Goal: Task Accomplishment & Management: Manage account settings

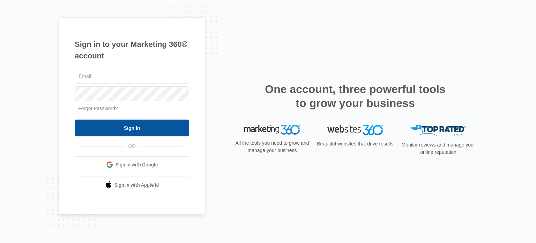
type input "[EMAIL_ADDRESS][DOMAIN_NAME]"
click at [144, 133] on input "Sign In" at bounding box center [132, 127] width 114 height 17
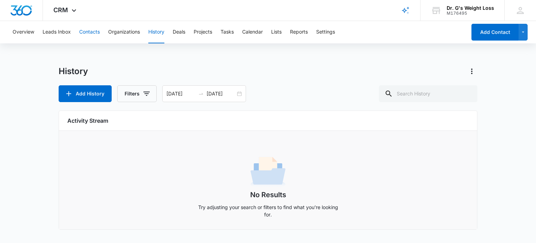
click at [95, 31] on button "Contacts" at bounding box center [89, 32] width 21 height 22
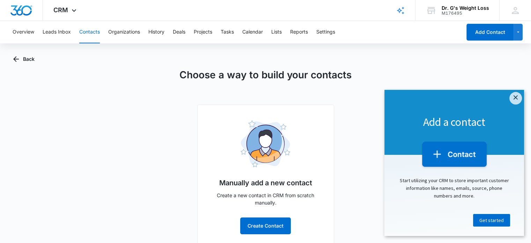
scroll to position [12, 0]
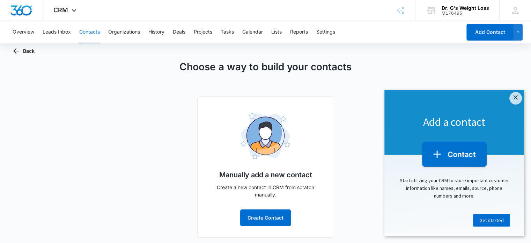
drag, startPoint x: 531, startPoint y: 87, endPoint x: 131, endPoint y: 8, distance: 407.7
click at [62, 32] on button "Leads Inbox" at bounding box center [57, 32] width 28 height 22
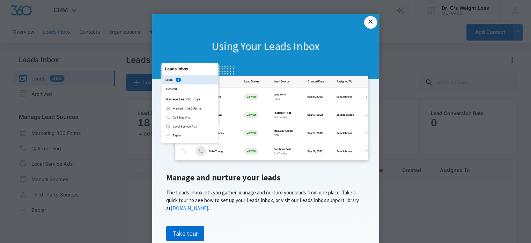
click at [370, 22] on link "×" at bounding box center [370, 22] width 13 height 13
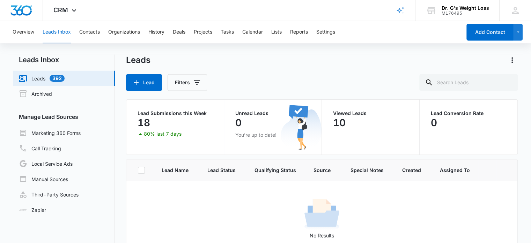
click at [148, 126] on p "18" at bounding box center [144, 122] width 13 height 11
click at [194, 87] on button "Filters" at bounding box center [187, 82] width 39 height 17
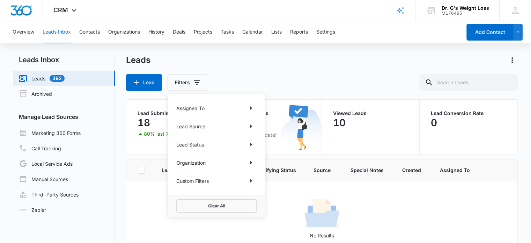
click at [256, 73] on div "Leads Lead Filters Assigned To Lead Source Lead Status Organization Custom Filt…" at bounding box center [322, 72] width 392 height 36
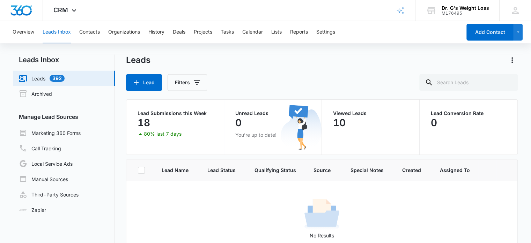
click at [337, 123] on p "10" at bounding box center [339, 122] width 13 height 11
click at [141, 135] on icon at bounding box center [140, 133] width 8 height 8
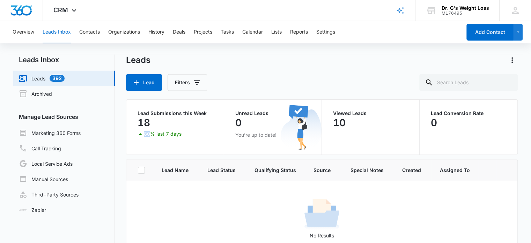
click at [141, 135] on icon at bounding box center [140, 133] width 8 height 8
click at [141, 124] on p "18" at bounding box center [144, 122] width 13 height 11
click at [40, 80] on link "Leads 392" at bounding box center [42, 78] width 46 height 8
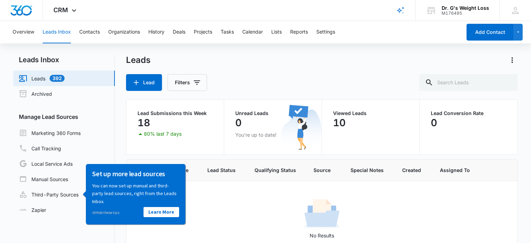
click at [286, 67] on div "Leads Lead Filters" at bounding box center [322, 72] width 392 height 36
click at [47, 96] on link "Archived" at bounding box center [35, 93] width 33 height 8
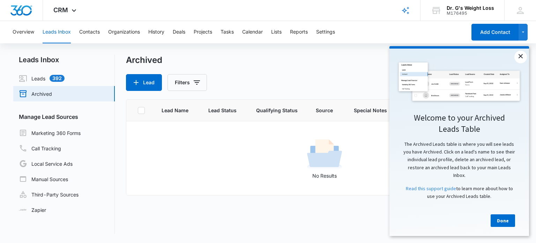
click at [521, 57] on link "×" at bounding box center [521, 57] width 13 height 13
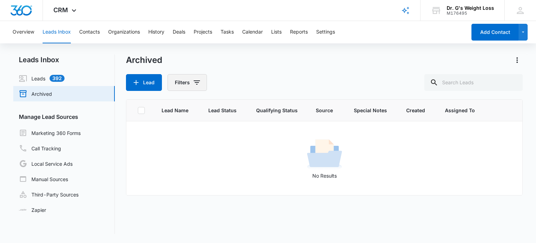
click at [196, 86] on icon "Filters" at bounding box center [197, 82] width 8 height 8
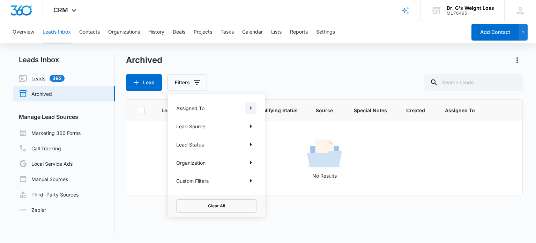
click at [250, 104] on icon "Show Assigned To filters" at bounding box center [251, 108] width 8 height 8
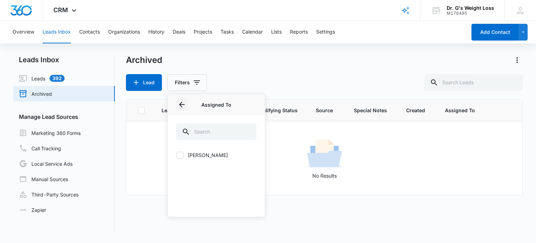
click at [185, 109] on button "Back" at bounding box center [181, 104] width 11 height 11
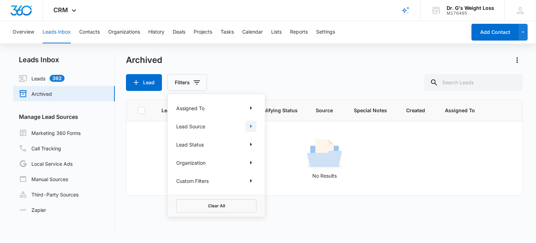
click at [252, 127] on icon "Show Lead Source filters" at bounding box center [251, 126] width 8 height 8
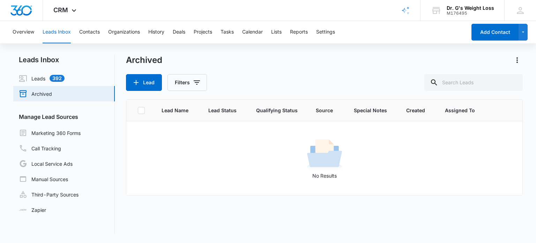
drag, startPoint x: 142, startPoint y: 128, endPoint x: 128, endPoint y: 166, distance: 40.9
click at [128, 166] on div "No Results" at bounding box center [324, 158] width 395 height 42
click at [35, 80] on link "Leads 392" at bounding box center [42, 78] width 46 height 8
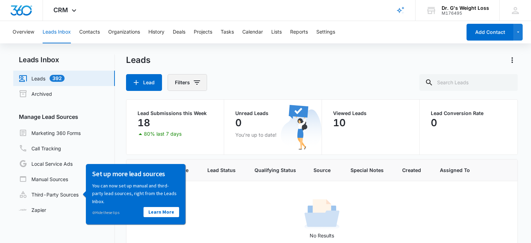
click at [188, 82] on button "Filters" at bounding box center [187, 82] width 39 height 17
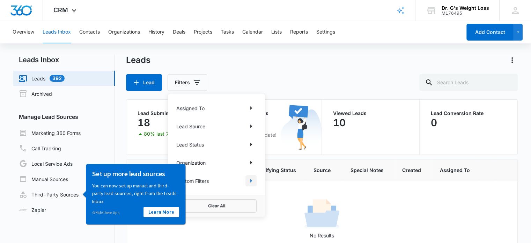
click at [253, 180] on icon "Show Custom Filters filters" at bounding box center [251, 180] width 8 height 8
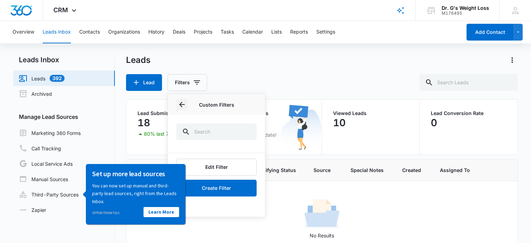
click at [185, 102] on icon "Back" at bounding box center [182, 104] width 8 height 8
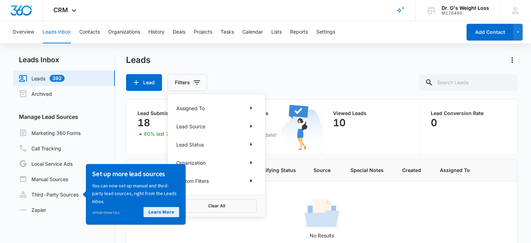
click at [162, 209] on link "Learn More" at bounding box center [161, 212] width 36 height 10
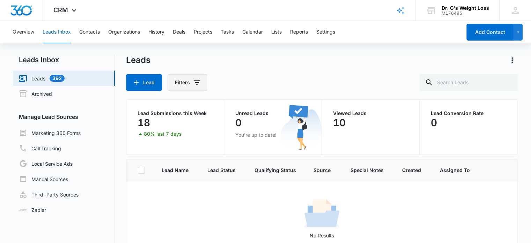
click at [198, 82] on icon "Filters" at bounding box center [197, 82] width 6 height 4
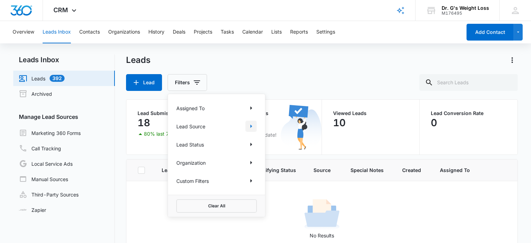
click at [253, 126] on icon "Show Lead Source filters" at bounding box center [251, 126] width 8 height 8
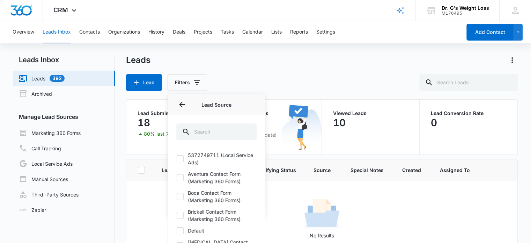
click at [176, 104] on div "Lead Source" at bounding box center [216, 104] width 97 height 21
click at [179, 103] on icon "Back" at bounding box center [182, 104] width 8 height 8
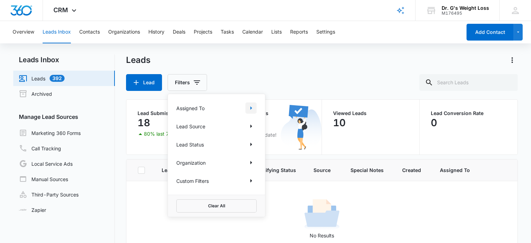
click at [251, 106] on icon "Show Assigned To filters" at bounding box center [251, 108] width 8 height 8
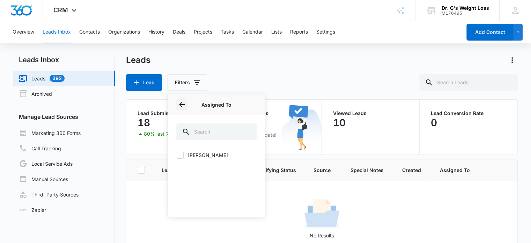
click at [184, 102] on icon "Back" at bounding box center [182, 104] width 8 height 8
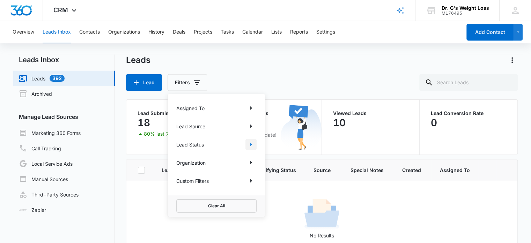
click at [251, 143] on icon "Show Lead Status filters" at bounding box center [251, 143] width 2 height 3
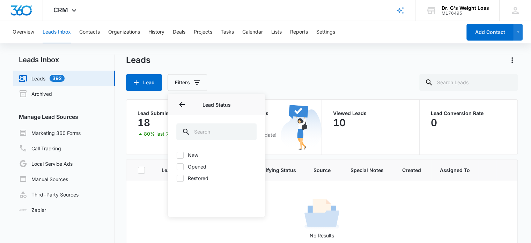
click at [181, 156] on icon at bounding box center [180, 155] width 6 height 6
click at [177, 155] on input "New" at bounding box center [176, 155] width 0 height 0
checkbox input "true"
click at [181, 170] on div "New Opened Restored" at bounding box center [216, 166] width 80 height 30
click at [180, 168] on icon at bounding box center [180, 166] width 6 height 6
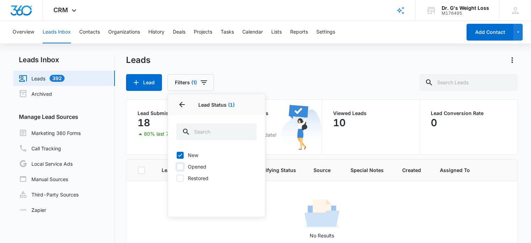
click at [177, 166] on input "Opened" at bounding box center [176, 166] width 0 height 0
checkbox input "true"
click at [181, 105] on icon "Back" at bounding box center [182, 104] width 8 height 8
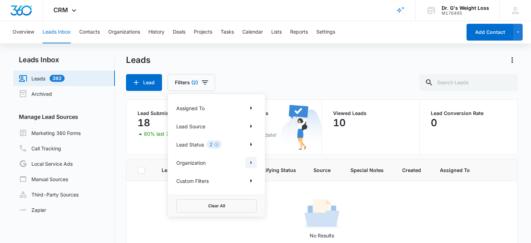
click at [251, 165] on icon "Show Organization filters" at bounding box center [251, 162] width 8 height 8
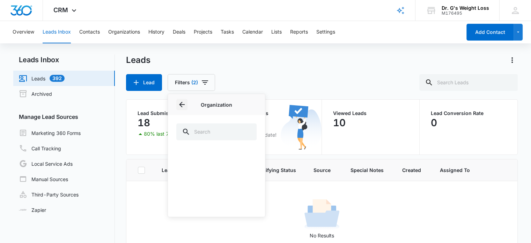
click at [185, 99] on button "Back" at bounding box center [181, 104] width 11 height 11
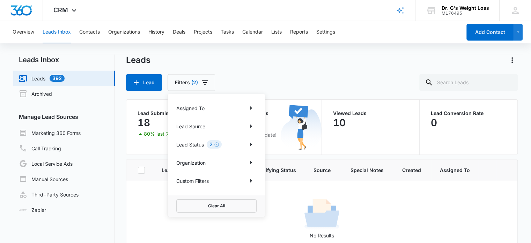
click at [240, 177] on div "Custom Filters" at bounding box center [216, 180] width 80 height 11
click at [257, 182] on div "Assigned To Lead Source Lead Status 2 Organization Custom Filters" at bounding box center [216, 144] width 97 height 101
click at [251, 182] on icon "Show Custom Filters filters" at bounding box center [251, 180] width 8 height 8
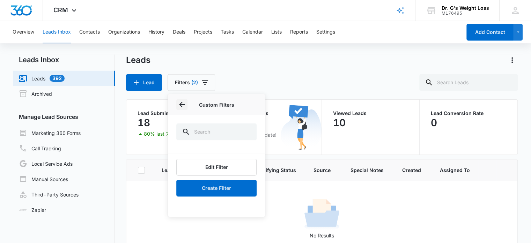
click at [183, 100] on icon "Back" at bounding box center [182, 104] width 8 height 8
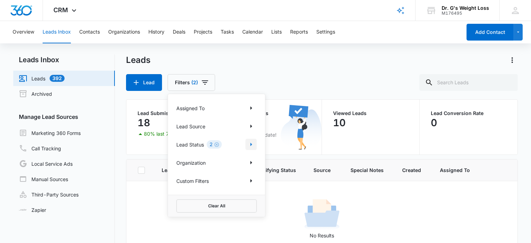
click at [255, 144] on icon "Show Lead Status filters" at bounding box center [251, 144] width 8 height 8
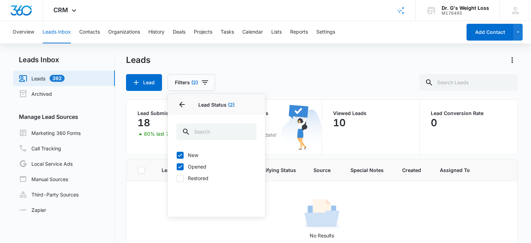
click at [185, 155] on label "New" at bounding box center [216, 154] width 80 height 7
click at [177, 155] on input "New" at bounding box center [176, 155] width 0 height 0
checkbox input "false"
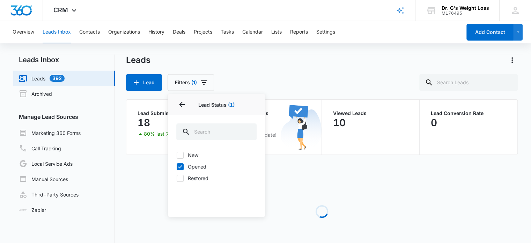
click at [180, 169] on icon at bounding box center [180, 166] width 6 height 6
click at [177, 166] on input "Opened" at bounding box center [176, 166] width 0 height 0
checkbox input "false"
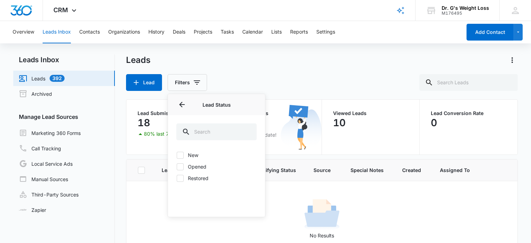
click at [180, 177] on icon at bounding box center [180, 178] width 6 height 6
click at [177, 178] on input "Restored" at bounding box center [176, 178] width 0 height 0
click at [180, 177] on icon at bounding box center [180, 178] width 6 height 6
click at [177, 178] on input "Restored" at bounding box center [176, 178] width 0 height 0
checkbox input "false"
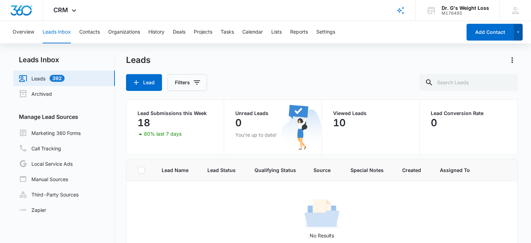
click at [518, 34] on icon "button" at bounding box center [518, 32] width 6 height 8
drag, startPoint x: 518, startPoint y: 34, endPoint x: 388, endPoint y: 76, distance: 136.5
click at [388, 76] on div "Lead Filters" at bounding box center [322, 82] width 392 height 17
click at [507, 54] on div "Overview Leads Inbox Contacts Organizations History Deals Projects Tasks Calend…" at bounding box center [265, 161] width 531 height 281
click at [516, 62] on icon "Actions" at bounding box center [512, 60] width 8 height 8
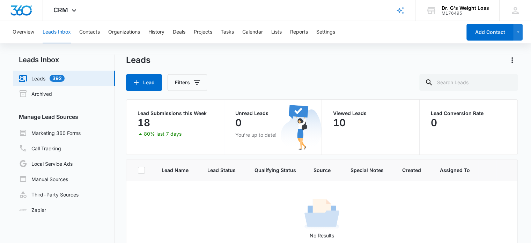
drag, startPoint x: 344, startPoint y: 64, endPoint x: 54, endPoint y: 81, distance: 290.6
click at [54, 81] on link "Leads 392" at bounding box center [42, 78] width 46 height 8
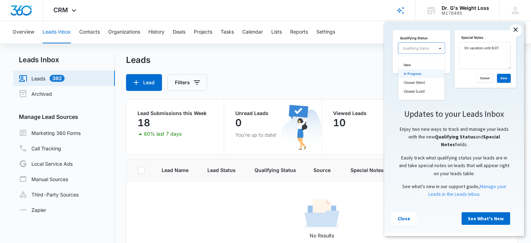
click at [514, 27] on link "×" at bounding box center [515, 30] width 13 height 13
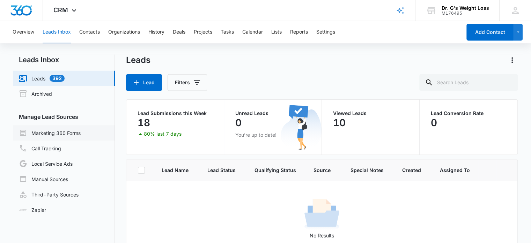
click at [67, 136] on link "Marketing 360 Forms" at bounding box center [50, 132] width 62 height 8
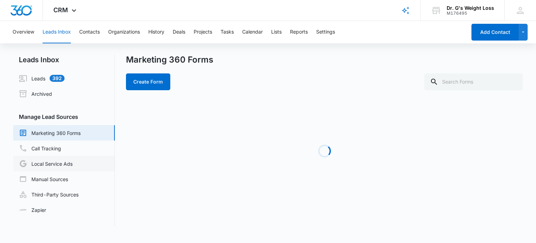
click at [57, 162] on link "Local Service Ads" at bounding box center [46, 163] width 54 height 8
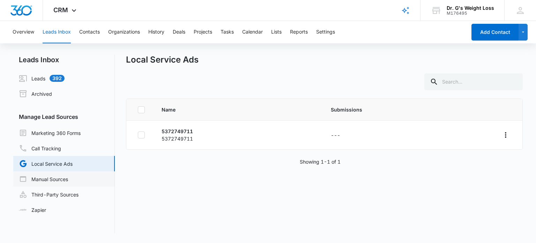
click at [52, 183] on link "Manual Sources" at bounding box center [43, 179] width 49 height 8
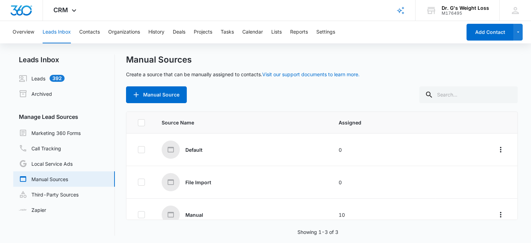
scroll to position [10, 0]
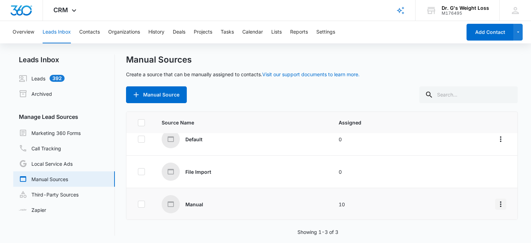
click at [497, 205] on icon "Overflow Menu" at bounding box center [500, 204] width 8 height 8
click at [197, 203] on p "Manual" at bounding box center [194, 203] width 18 height 7
click at [168, 205] on icon at bounding box center [171, 204] width 6 height 6
click at [332, 207] on td "10" at bounding box center [382, 204] width 105 height 32
drag, startPoint x: 332, startPoint y: 207, endPoint x: 39, endPoint y: 82, distance: 318.5
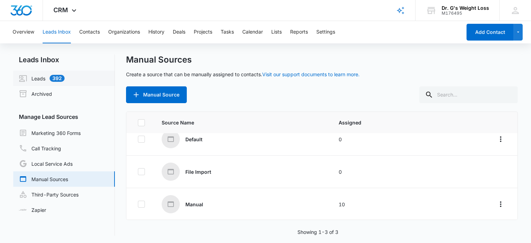
click at [39, 82] on link "Leads 392" at bounding box center [42, 78] width 46 height 8
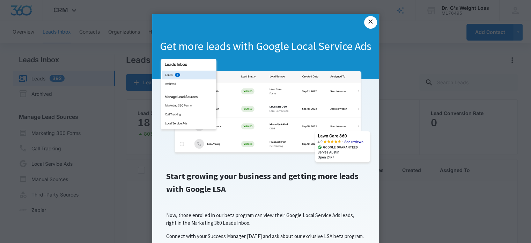
click at [370, 21] on link "×" at bounding box center [370, 22] width 13 height 13
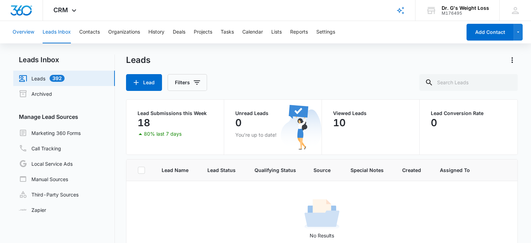
click at [22, 26] on button "Overview" at bounding box center [24, 32] width 22 height 22
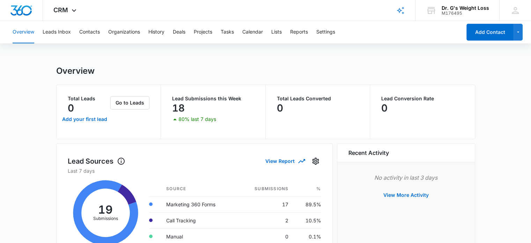
click at [209, 113] on div "18" at bounding box center [213, 108] width 82 height 14
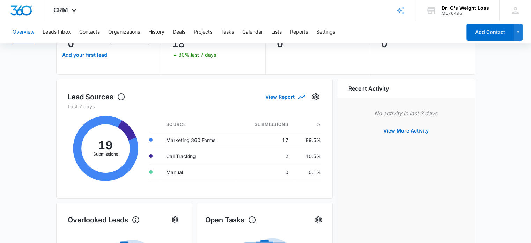
scroll to position [60, 0]
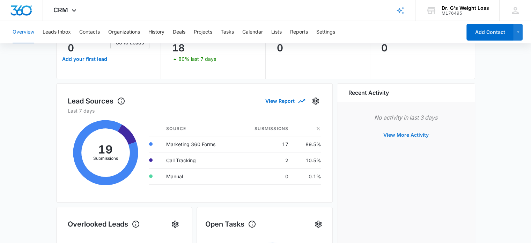
click at [394, 133] on button "View More Activity" at bounding box center [405, 134] width 59 height 17
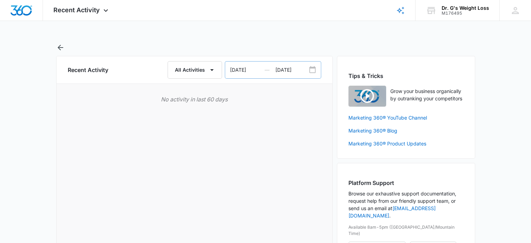
click at [313, 70] on icon "Date Range Input Group" at bounding box center [312, 70] width 8 height 8
click at [210, 75] on button "All Activities" at bounding box center [195, 69] width 54 height 17
click at [246, 71] on input "07/09/2025" at bounding box center [250, 69] width 50 height 17
select select "2025"
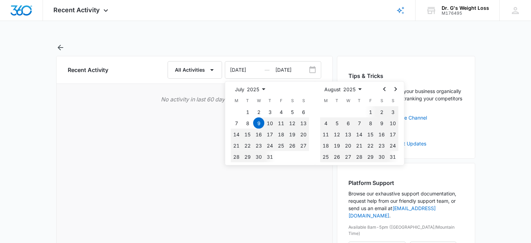
click at [265, 90] on select "1925 1926 1927 1928 1929 1930 1931 1932 1933 1934 1935 1936 1937 1938 1939 1940…" at bounding box center [257, 89] width 21 height 8
select select "2024"
click at [247, 85] on select "1925 1926 1927 1928 1929 1930 1931 1932 1933 1934 1935 1936 1937 1938 1939 1940…" at bounding box center [257, 89] width 21 height 8
select select "2024"
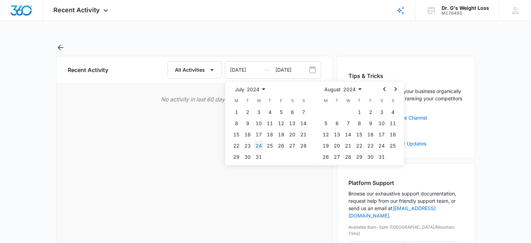
click at [258, 141] on button "24" at bounding box center [258, 145] width 11 height 11
type input "07/24/2024"
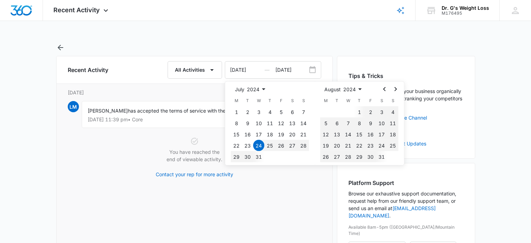
click at [249, 178] on div "Recent Activity All Activities 07/24/2024 — 09/07/2025 July 1925 1926 1927 1928…" at bounding box center [194, 213] width 276 height 314
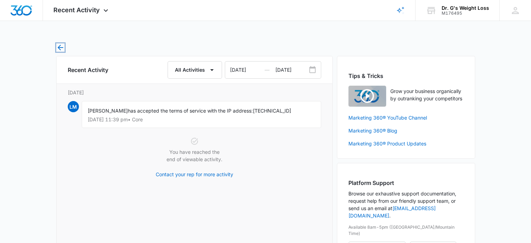
click at [61, 46] on icon "button" at bounding box center [60, 47] width 8 height 8
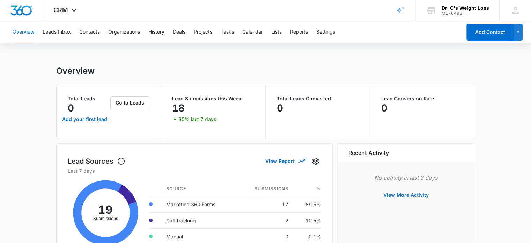
click at [115, 118] on div "Go to Leads" at bounding box center [129, 111] width 39 height 31
click at [197, 99] on p "Lead Submissions this Week" at bounding box center [213, 98] width 82 height 5
click at [183, 121] on p "80% last 7 days" at bounding box center [197, 119] width 38 height 5
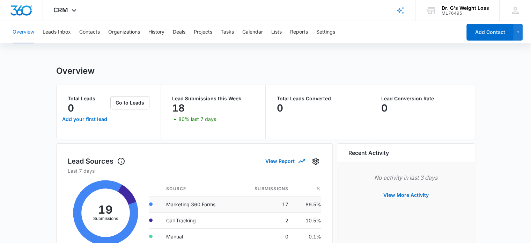
click at [177, 205] on td "Marketing 360 Forms" at bounding box center [199, 204] width 76 height 16
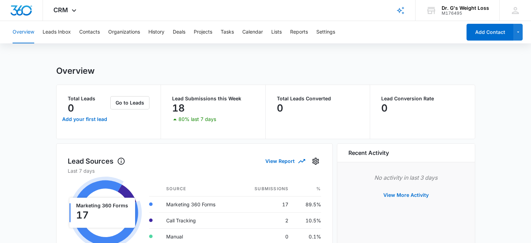
click at [121, 230] on icon at bounding box center [105, 212] width 65 height 65
